Goal: Check status: Check status

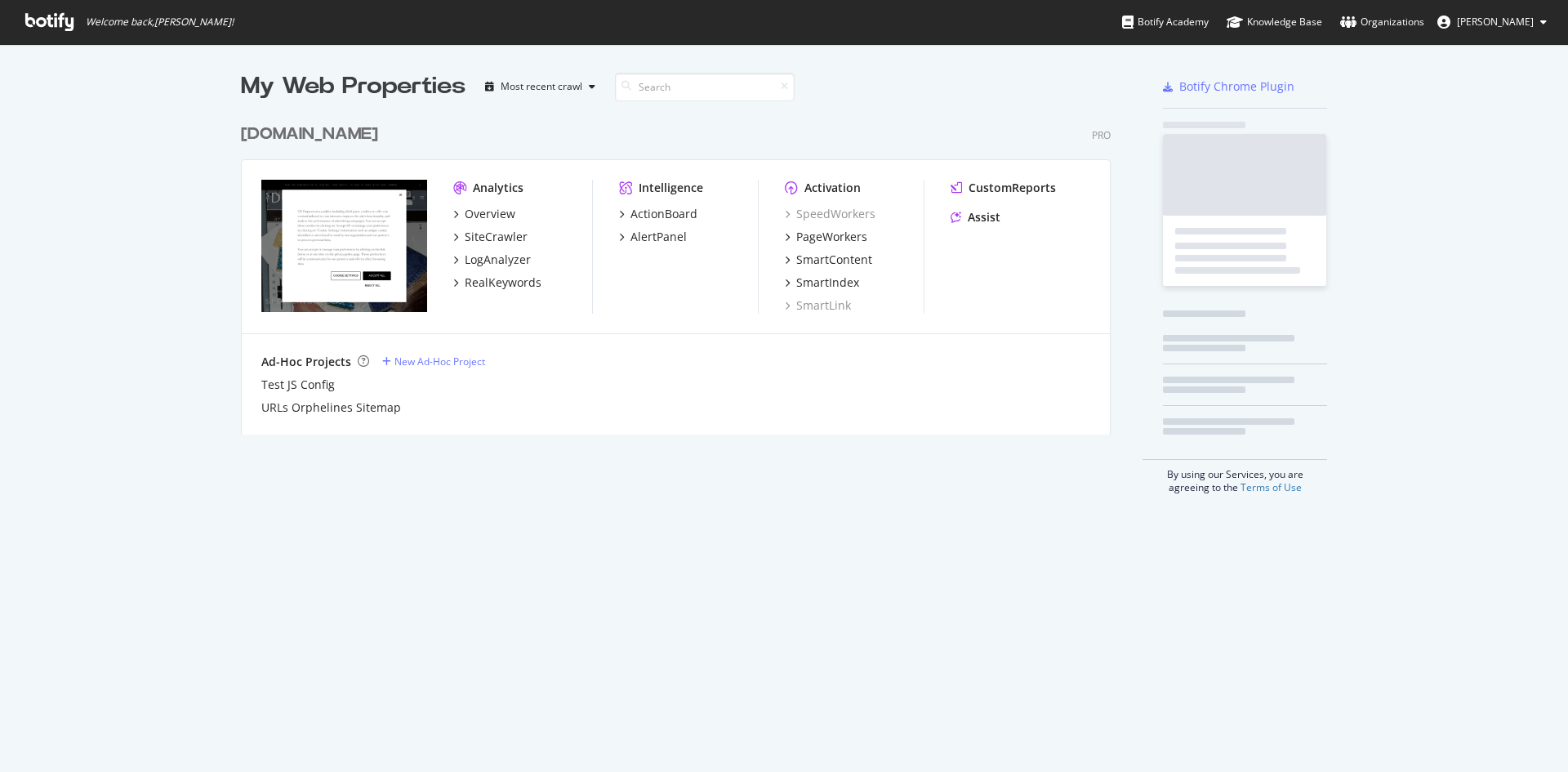
scroll to position [759, 1543]
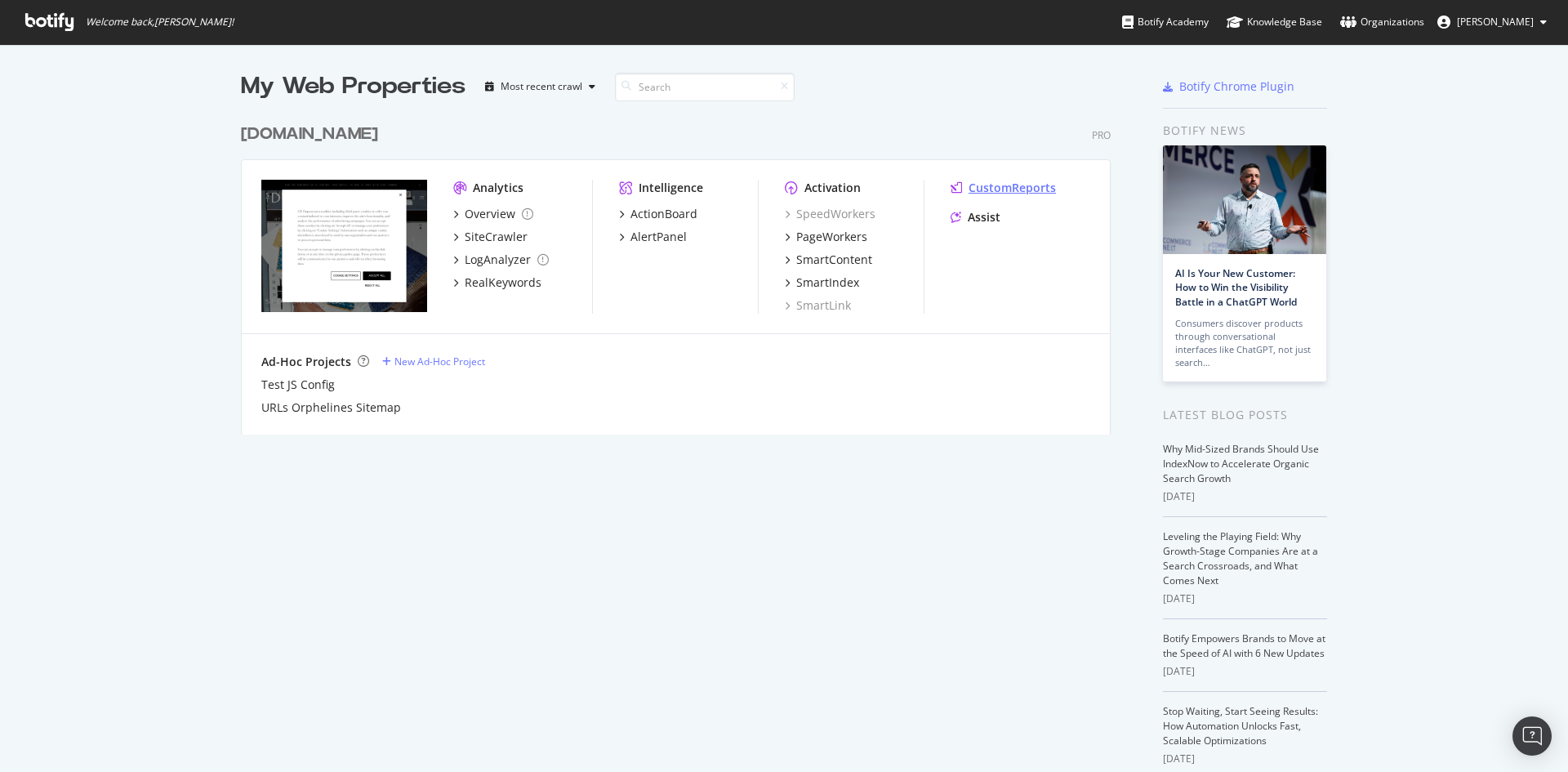
click at [1000, 188] on div "CustomReports" at bounding box center [1012, 187] width 87 height 16
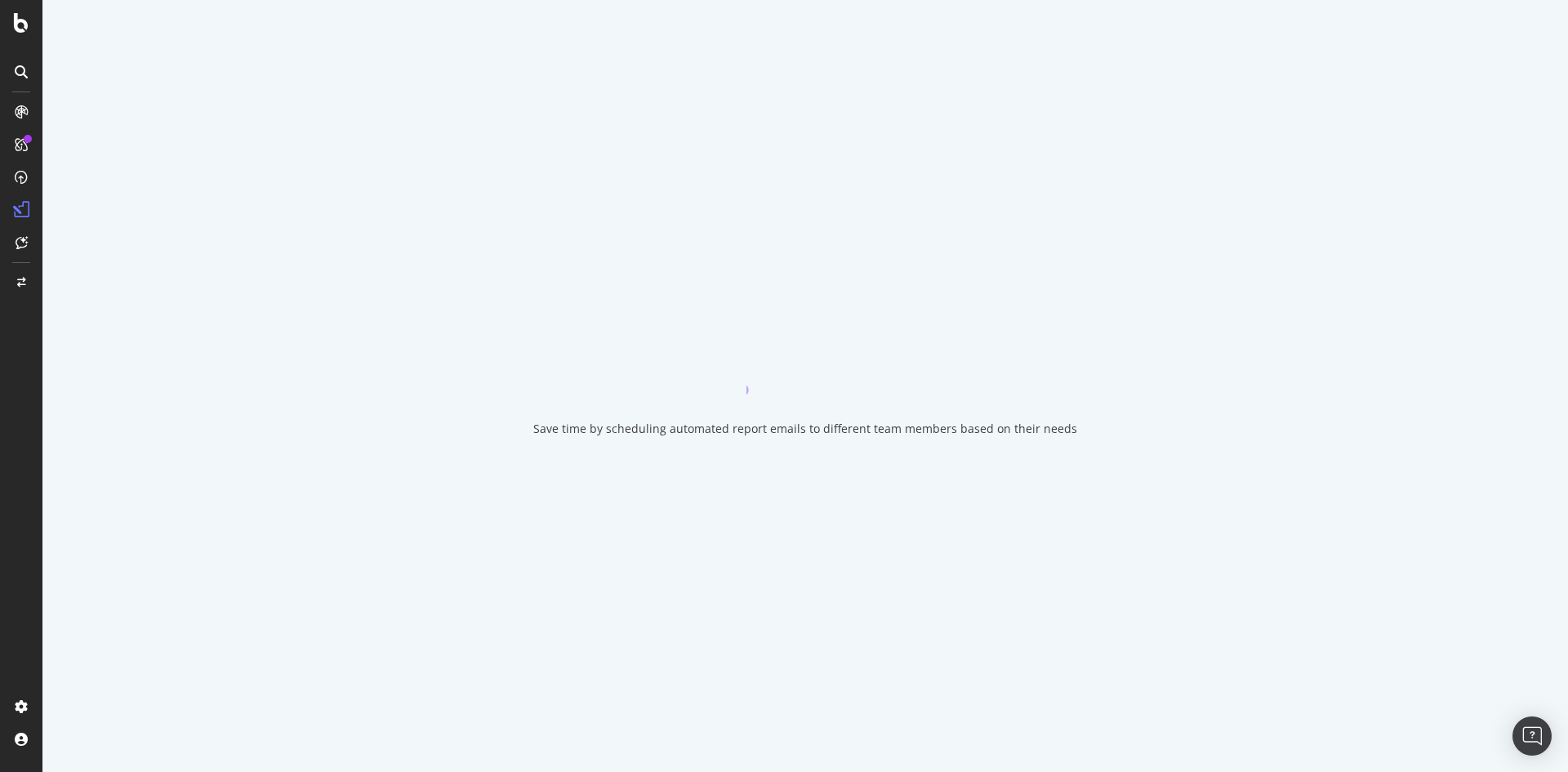
click at [20, 150] on icon at bounding box center [20, 144] width 13 height 13
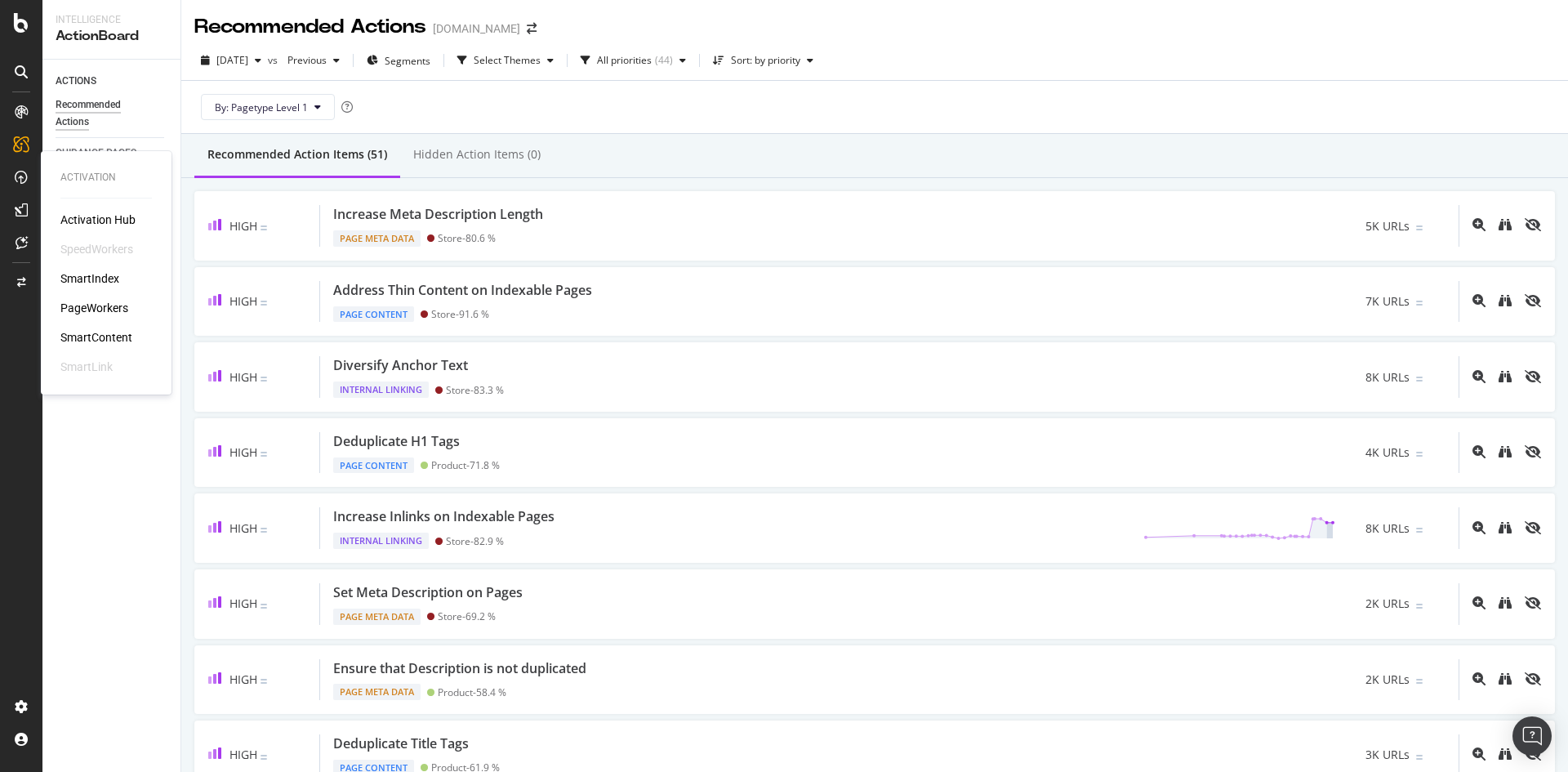
click at [108, 312] on div "PageWorkers" at bounding box center [94, 307] width 68 height 16
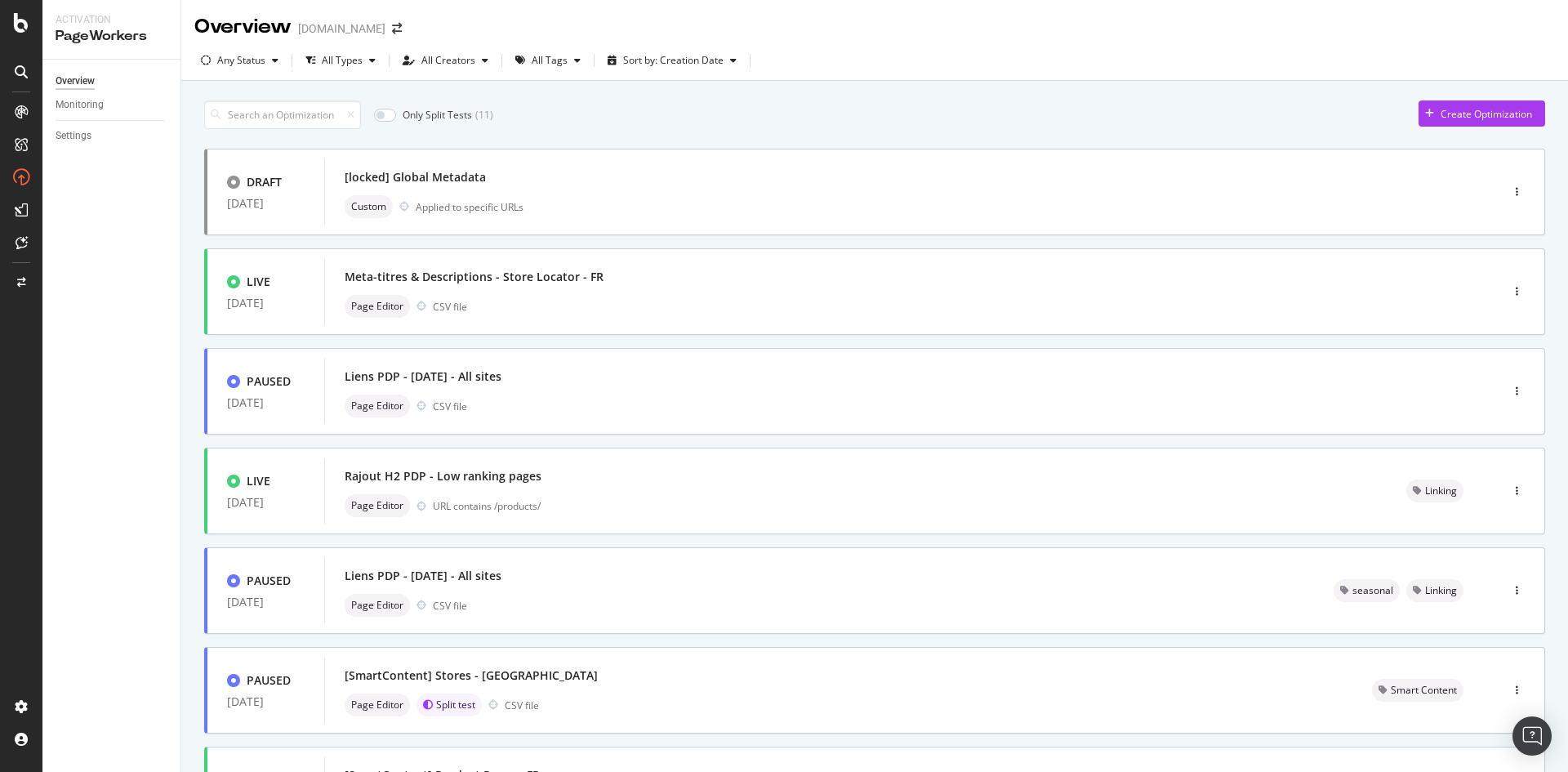
click at [225, 63] on div "Any Status" at bounding box center [241, 61] width 48 height 10
click at [885, 122] on div "Only Split Tests ( 11 ) Create Optimization" at bounding box center [874, 115] width 1341 height 29
click at [568, 221] on div "[locked] Global Metadata Custom Applied to specific URLs" at bounding box center [887, 191] width 1126 height 65
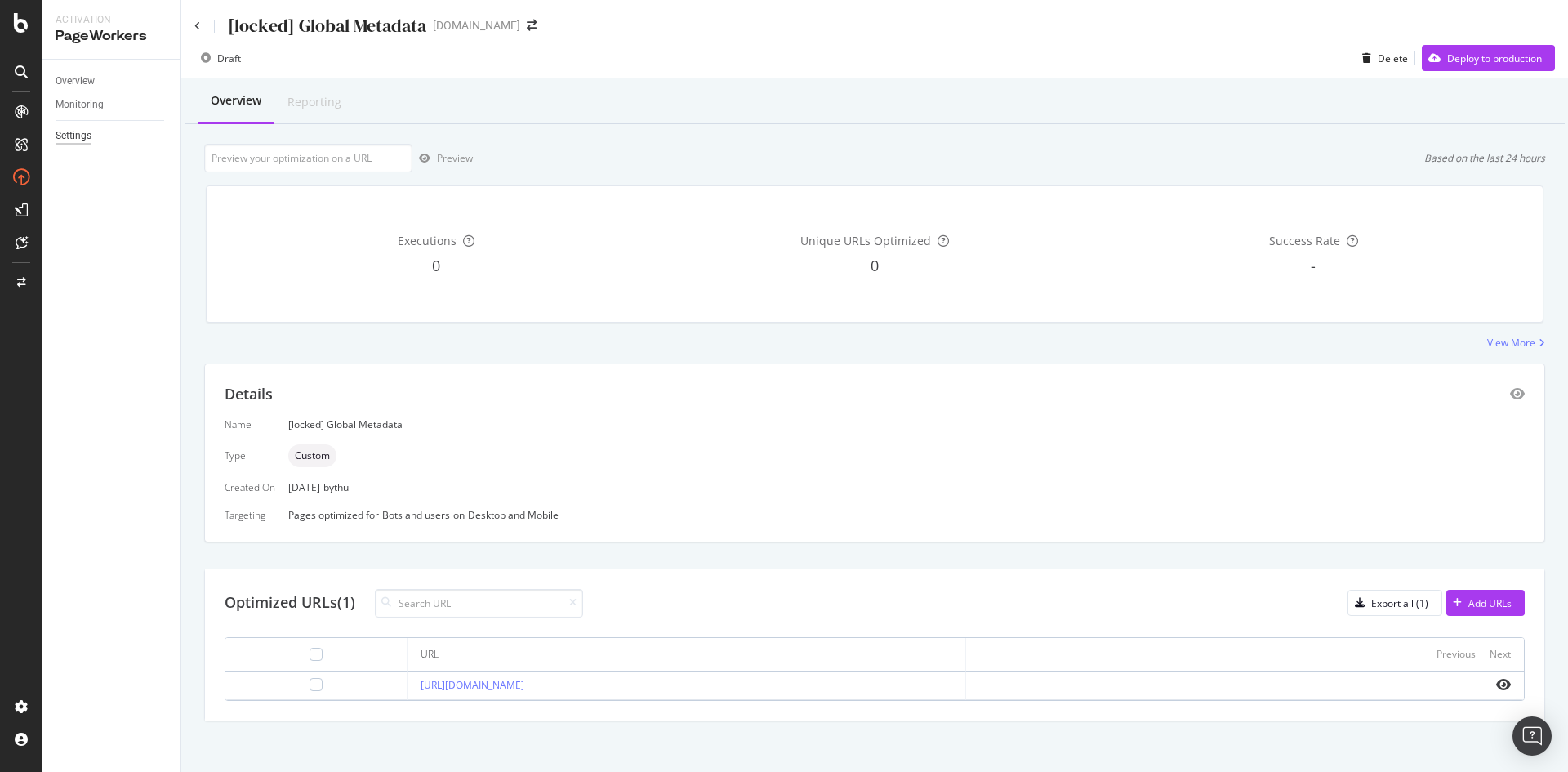
click at [81, 139] on div "Settings" at bounding box center [74, 136] width 36 height 17
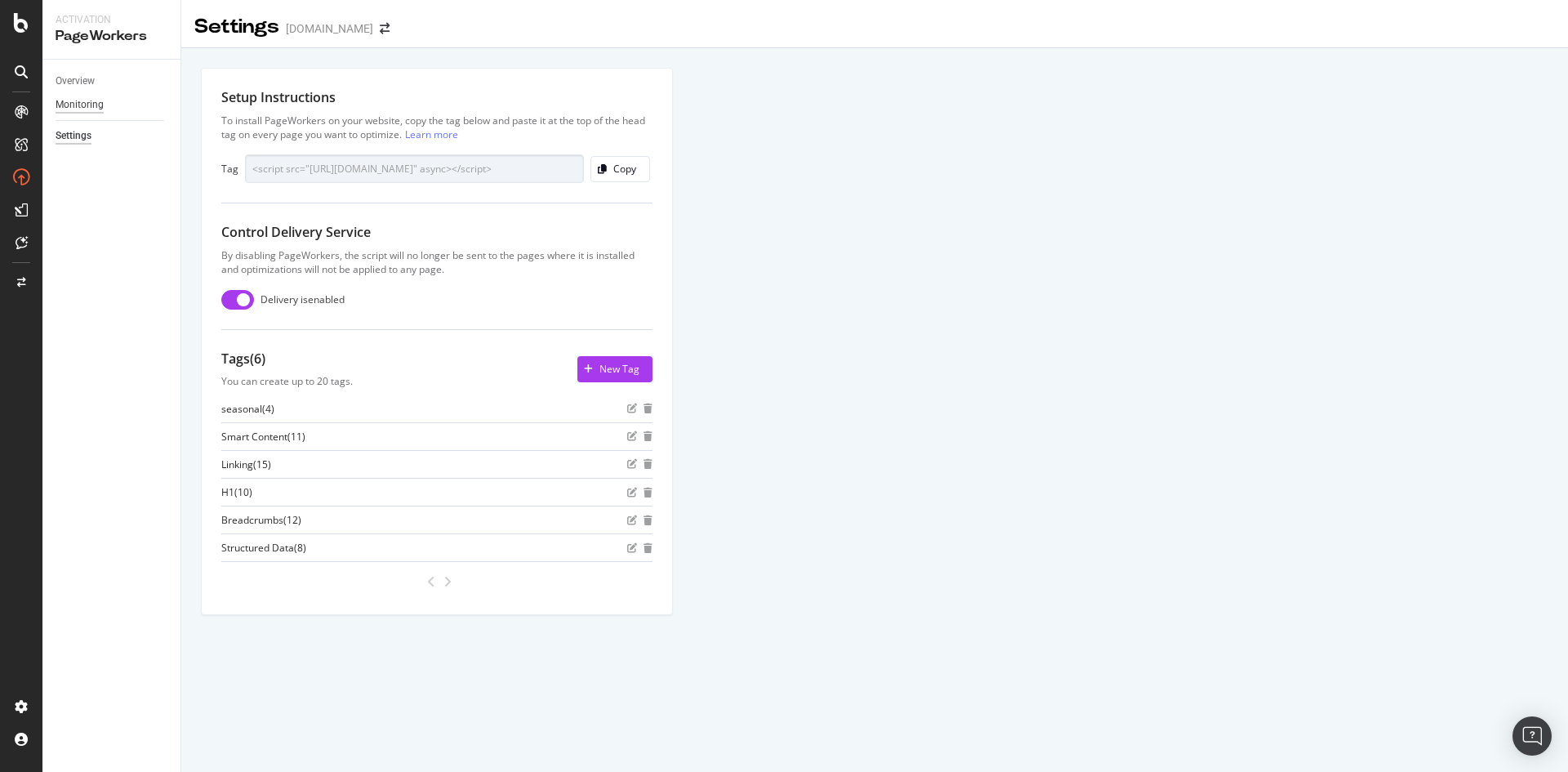
click at [98, 113] on div "Monitoring" at bounding box center [80, 105] width 48 height 17
